Goal: Task Accomplishment & Management: Manage account settings

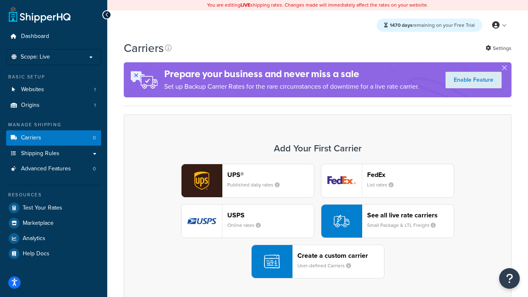
click at [318, 221] on div "UPS® Published daily rates FedEx List rates USPS Online rates See all live rate…" at bounding box center [317, 221] width 370 height 115
click at [410, 174] on header "FedEx" at bounding box center [410, 175] width 87 height 8
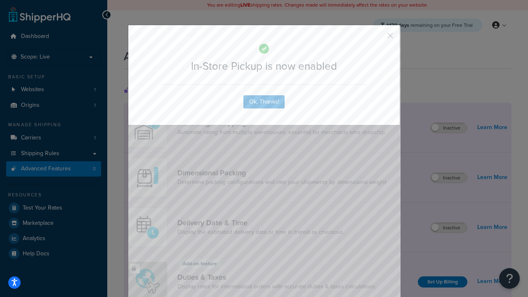
scroll to position [267, 0]
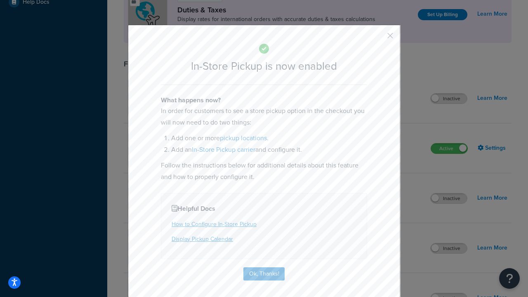
click at [378, 38] on button "button" at bounding box center [378, 39] width 2 height 2
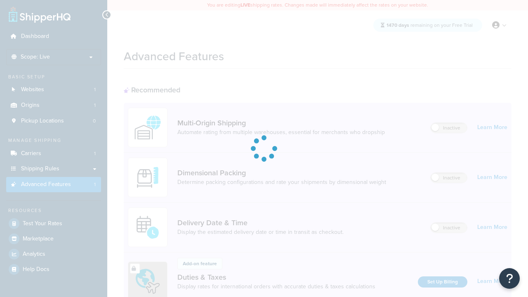
scroll to position [267, 0]
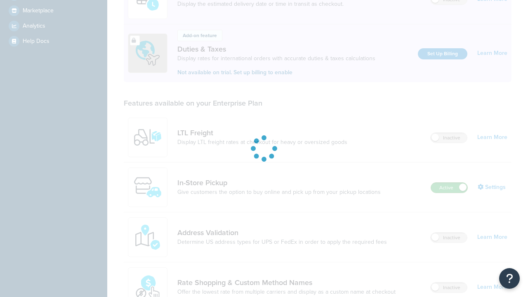
click at [449, 183] on label "Active" at bounding box center [449, 188] width 36 height 10
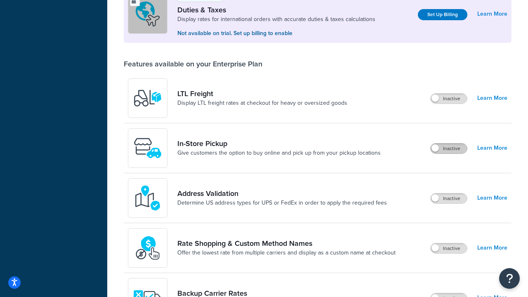
scroll to position [252, 0]
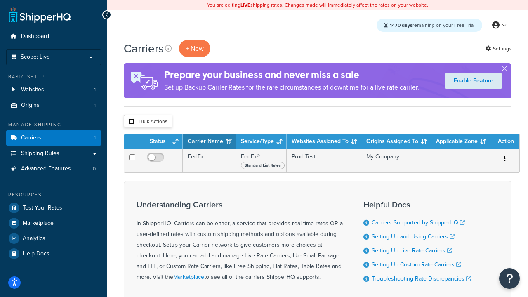
click at [131, 122] on input "checkbox" at bounding box center [131, 121] width 6 height 6
checkbox input "true"
click at [0, 0] on button "Delete" at bounding box center [0, 0] width 0 height 0
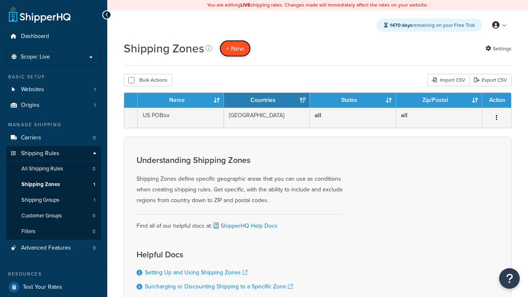
click at [235, 48] on span "+ New" at bounding box center [235, 48] width 18 height 9
click at [181, 101] on th "Name" at bounding box center [181, 100] width 86 height 15
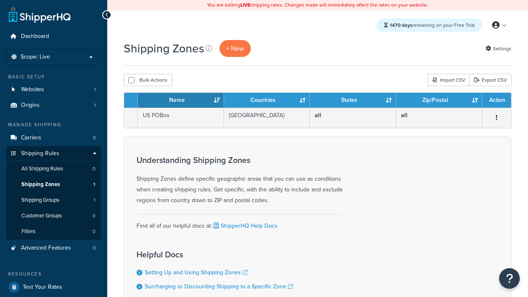
click at [181, 101] on th "Name" at bounding box center [181, 100] width 86 height 15
click at [267, 101] on th "Countries" at bounding box center [267, 100] width 86 height 15
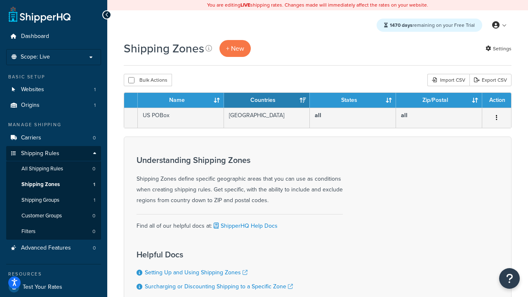
click at [353, 101] on th "States" at bounding box center [353, 100] width 86 height 15
click at [439, 101] on th "Zip/Postal" at bounding box center [439, 100] width 86 height 15
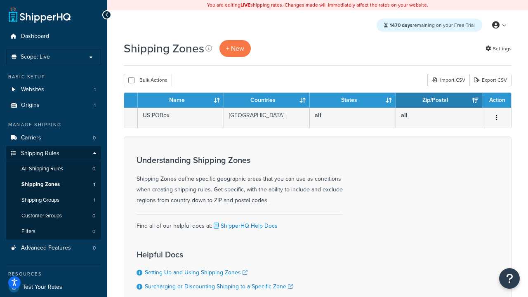
click at [496, 101] on th "Action" at bounding box center [496, 100] width 29 height 15
click at [209, 48] on icon at bounding box center [208, 48] width 7 height 7
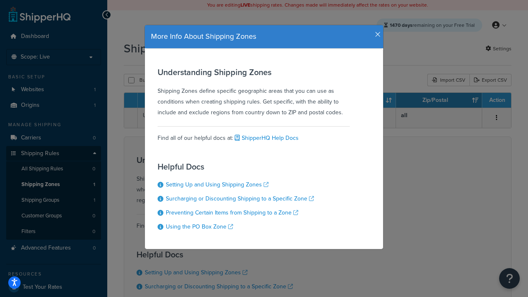
click at [376, 31] on icon "button" at bounding box center [378, 34] width 6 height 7
